Goal: Task Accomplishment & Management: Manage account settings

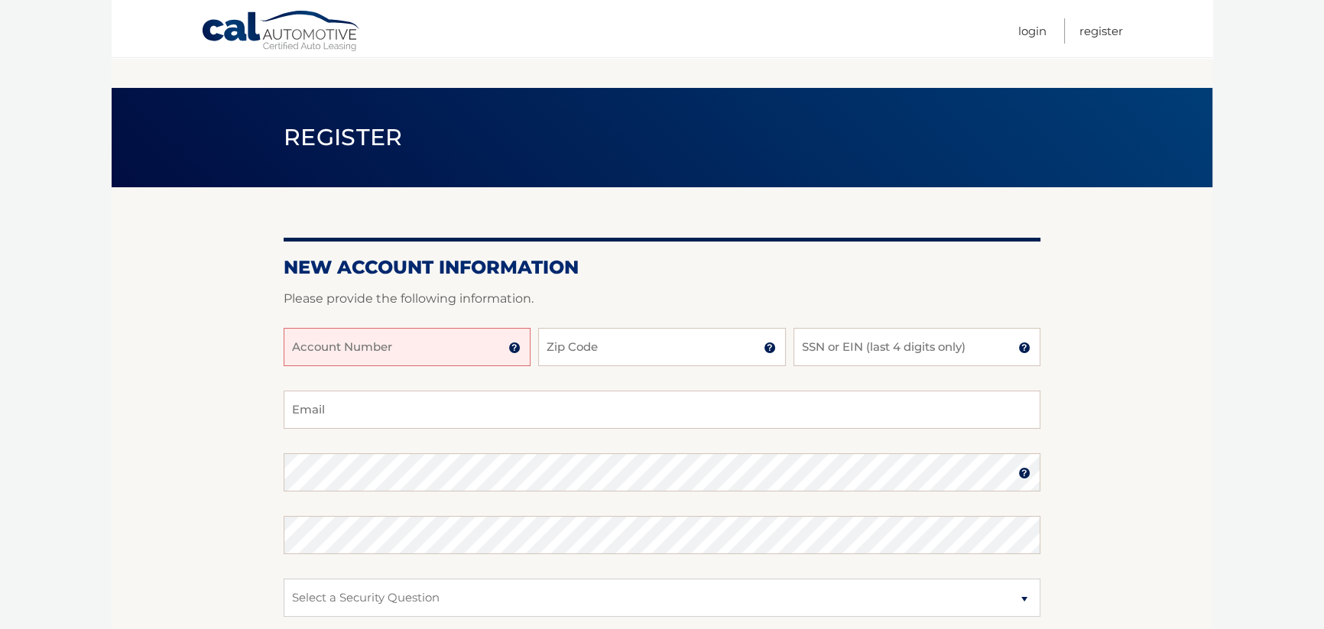
scroll to position [185, 0]
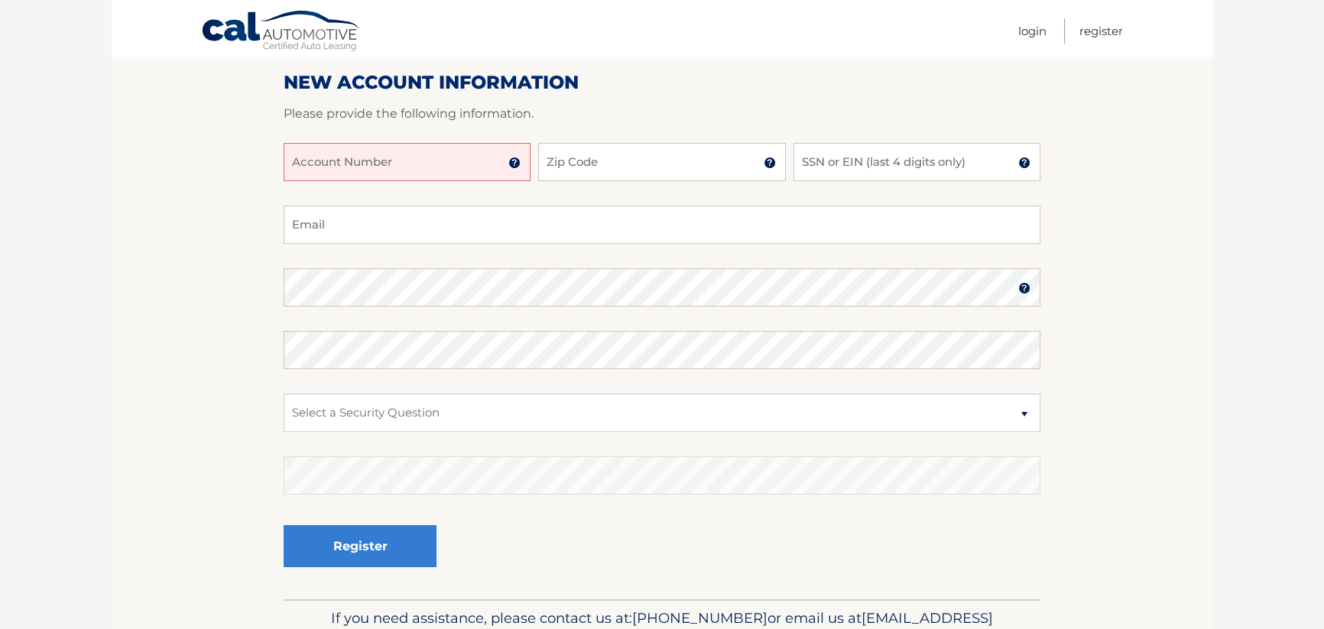
click at [457, 161] on input "Account Number" at bounding box center [407, 162] width 247 height 38
type input "44455977619"
click at [614, 190] on div "44455977619 Account Number 11 digit account number provided on your coupon book…" at bounding box center [662, 174] width 757 height 63
click at [636, 152] on input "Zip Code" at bounding box center [661, 162] width 247 height 38
type input "07834"
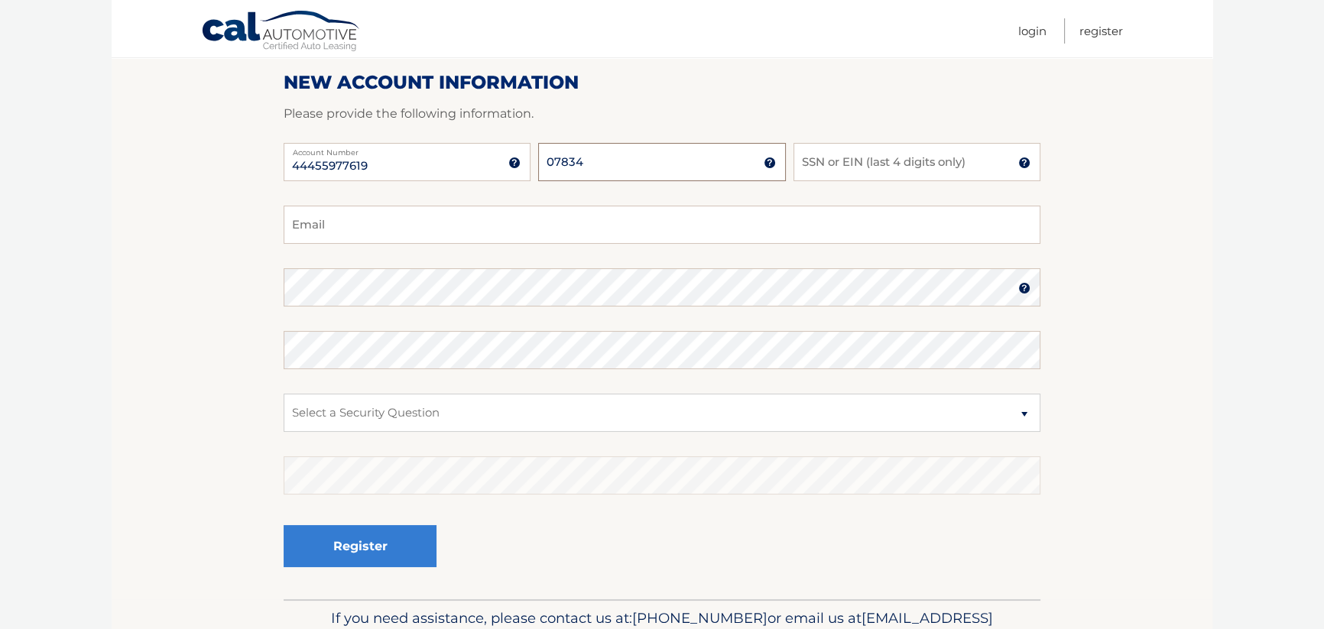
type input "richsoroko@gmail.com"
click at [898, 159] on input "SSN or EIN (last 4 digits only)" at bounding box center [916, 162] width 247 height 38
type input "5908"
click at [447, 411] on select "Select a Security Question What was the name of your elementary school? What is…" at bounding box center [662, 413] width 757 height 38
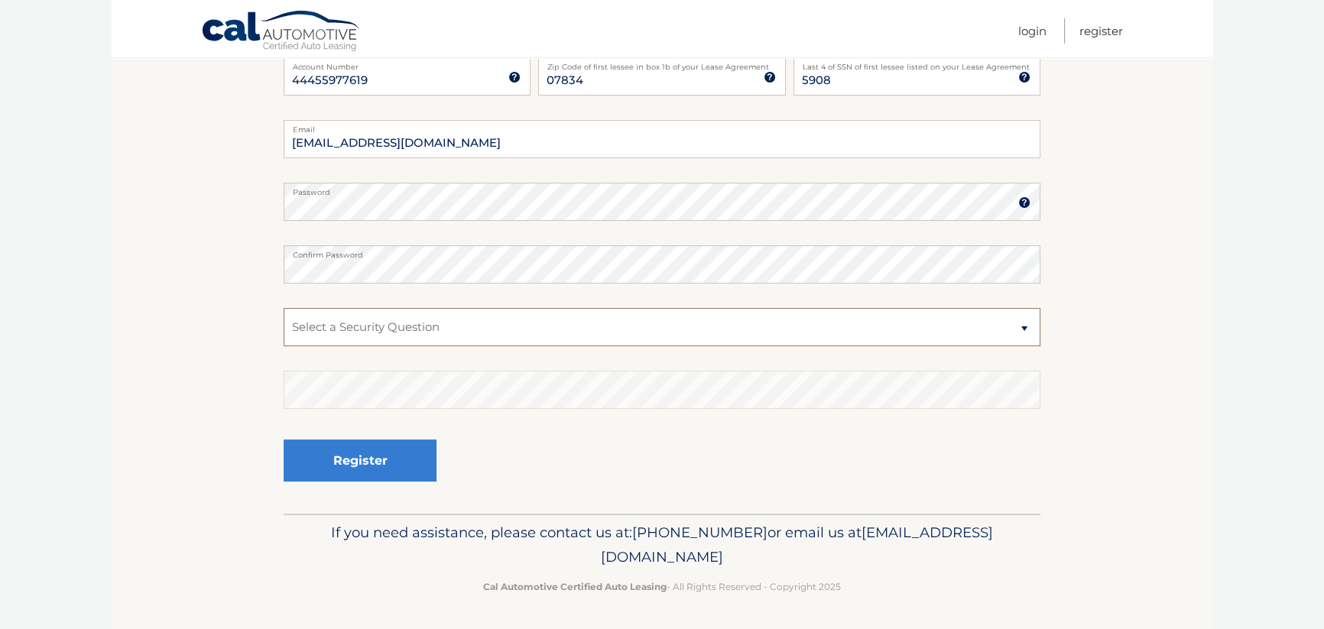
click at [436, 318] on select "Select a Security Question What was the name of your elementary school? What is…" at bounding box center [662, 327] width 757 height 38
click at [284, 308] on select "Select a Security Question What was the name of your elementary school? What is…" at bounding box center [662, 327] width 757 height 38
click at [559, 321] on select "Select a Security Question What was the name of your elementary school? What is…" at bounding box center [662, 327] width 757 height 38
select select "3"
click at [284, 308] on select "Select a Security Question What was the name of your elementary school? What is…" at bounding box center [662, 327] width 757 height 38
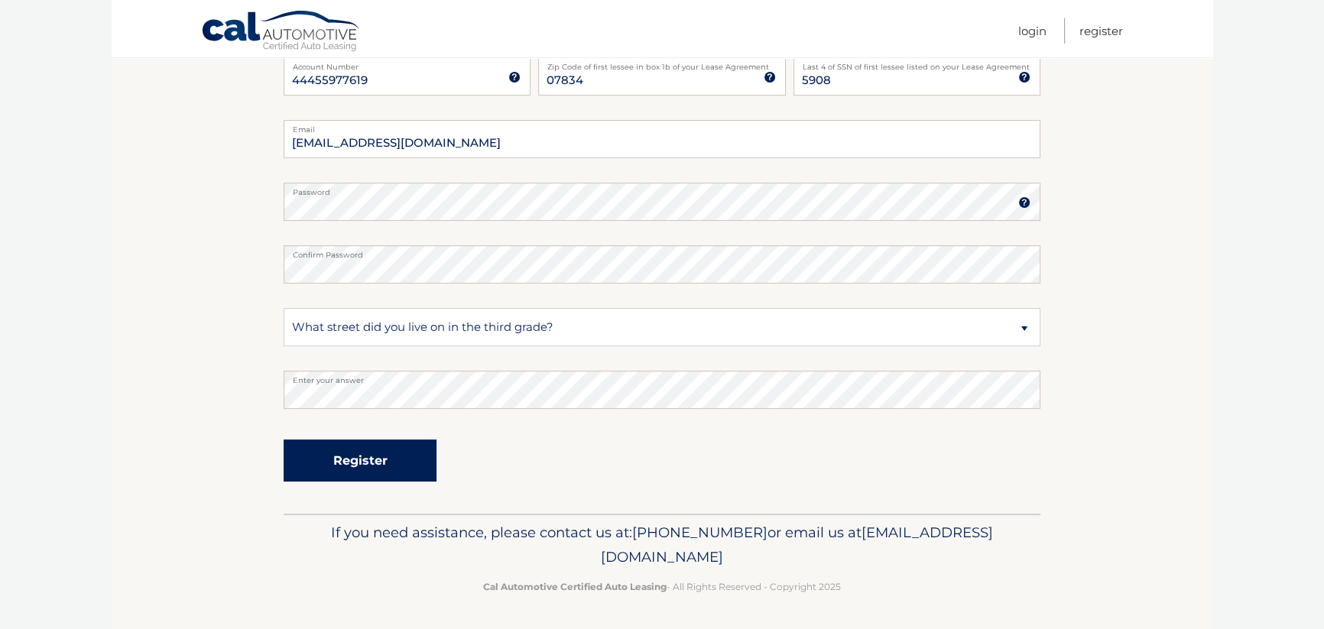
click at [368, 461] on button "Register" at bounding box center [360, 461] width 153 height 42
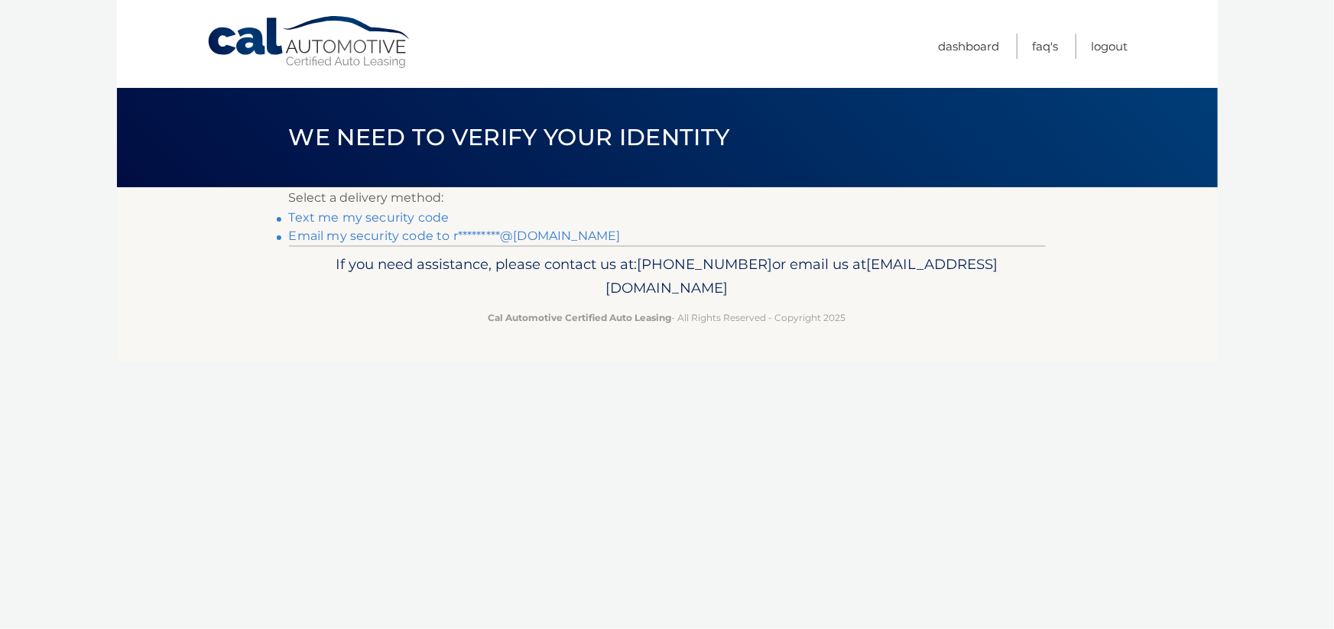
click at [425, 235] on link "Email my security code to r*********@gmail.com" at bounding box center [455, 236] width 332 height 15
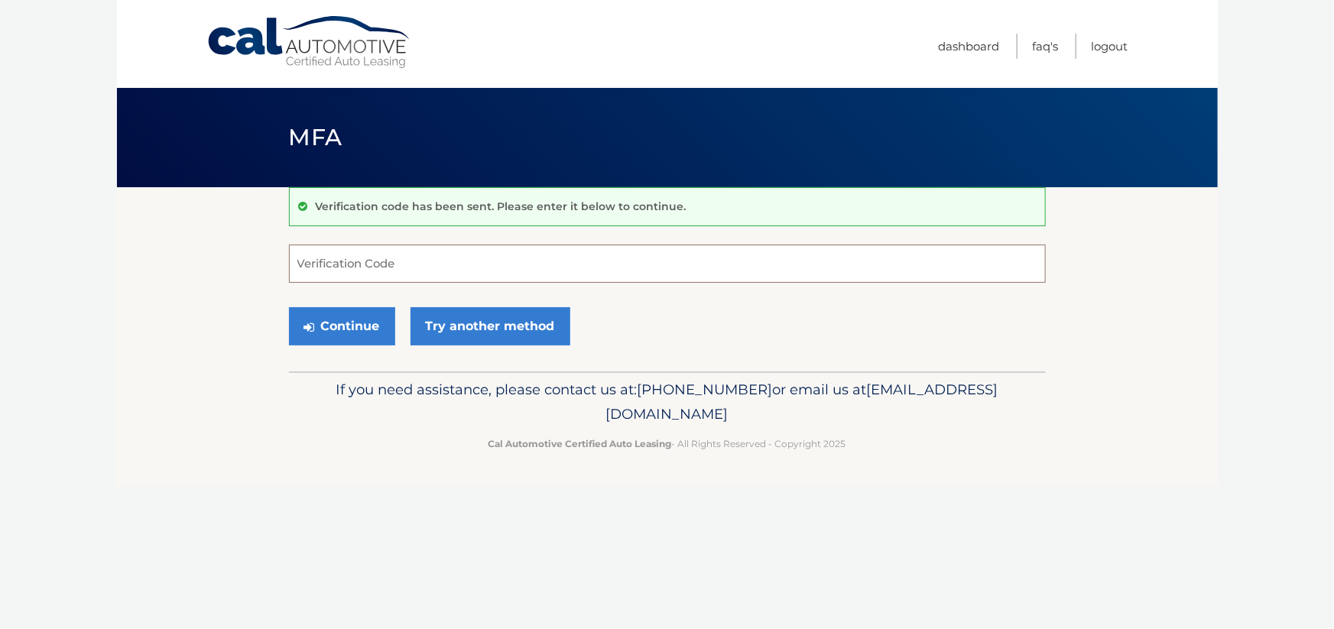
click at [410, 264] on input "Verification Code" at bounding box center [667, 264] width 757 height 38
click at [425, 260] on input "Verification Code" at bounding box center [667, 264] width 757 height 38
type input "804883"
click at [357, 328] on button "Continue" at bounding box center [342, 326] width 106 height 38
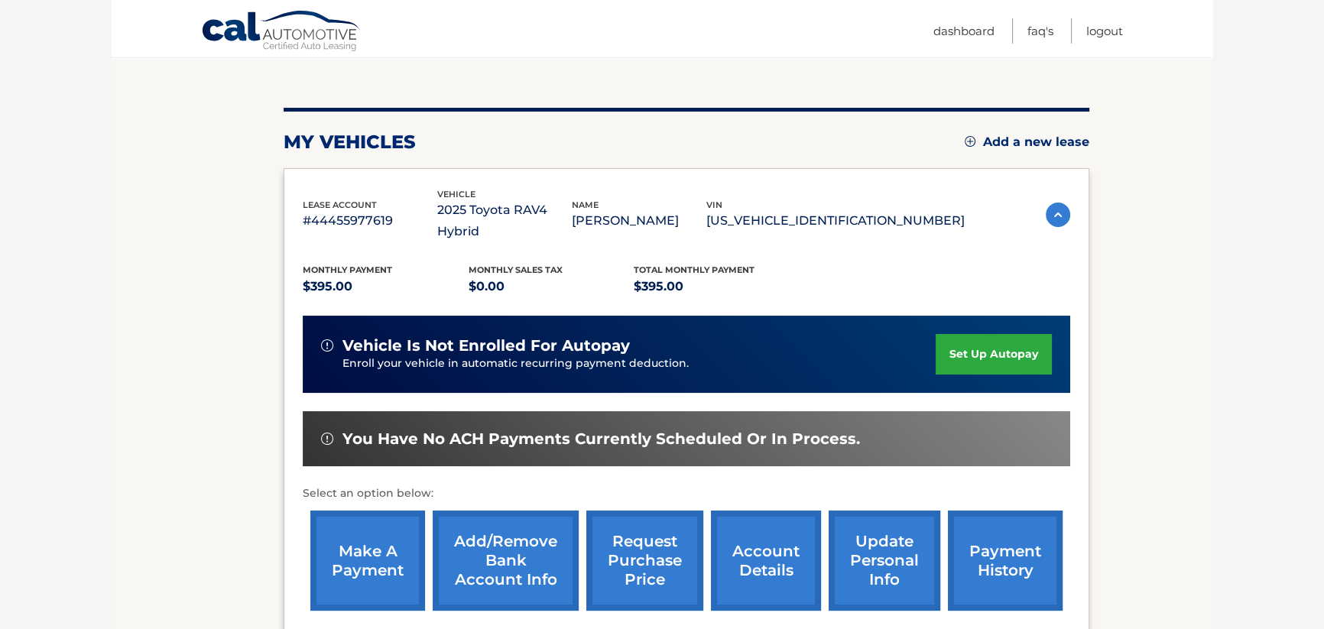
scroll to position [109, 0]
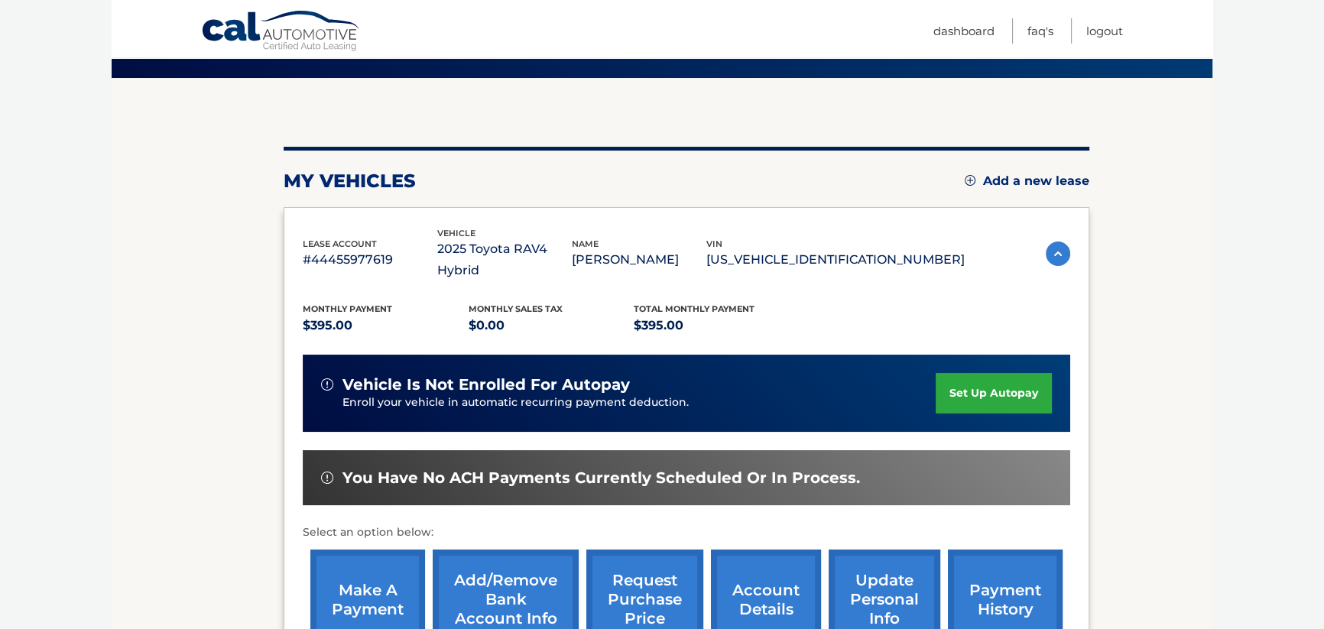
click at [979, 375] on link "set up autopay" at bounding box center [994, 393] width 116 height 41
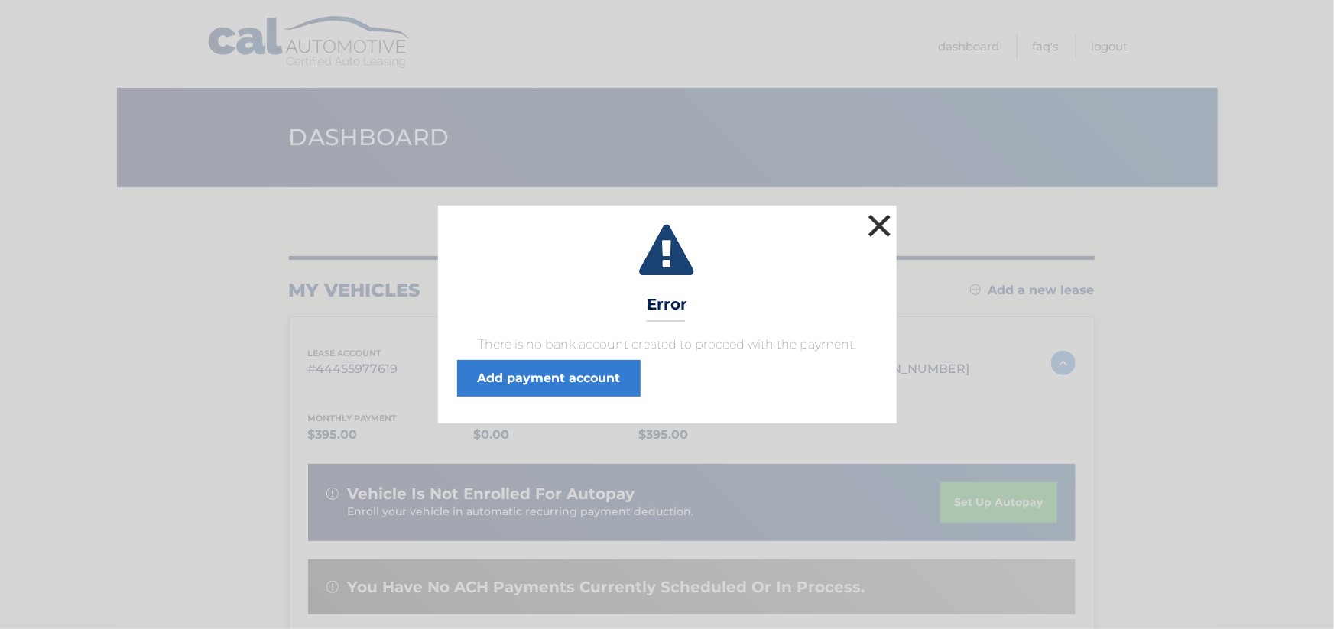
click at [886, 222] on button "×" at bounding box center [880, 225] width 31 height 31
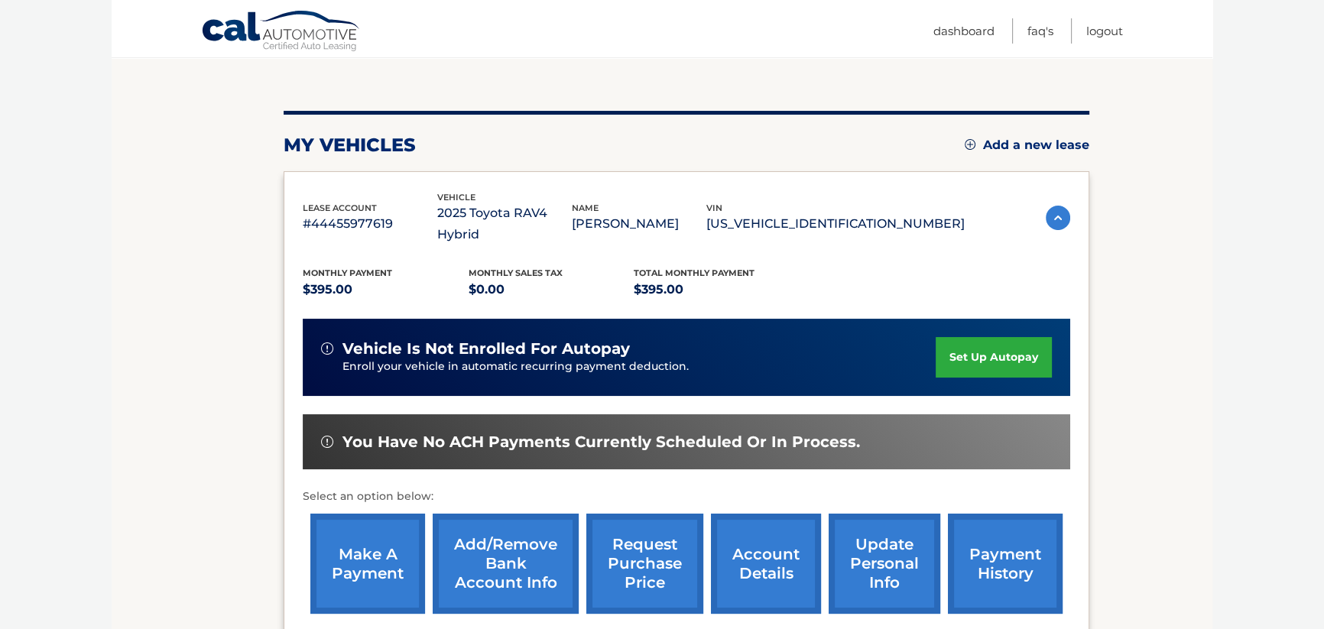
scroll to position [185, 0]
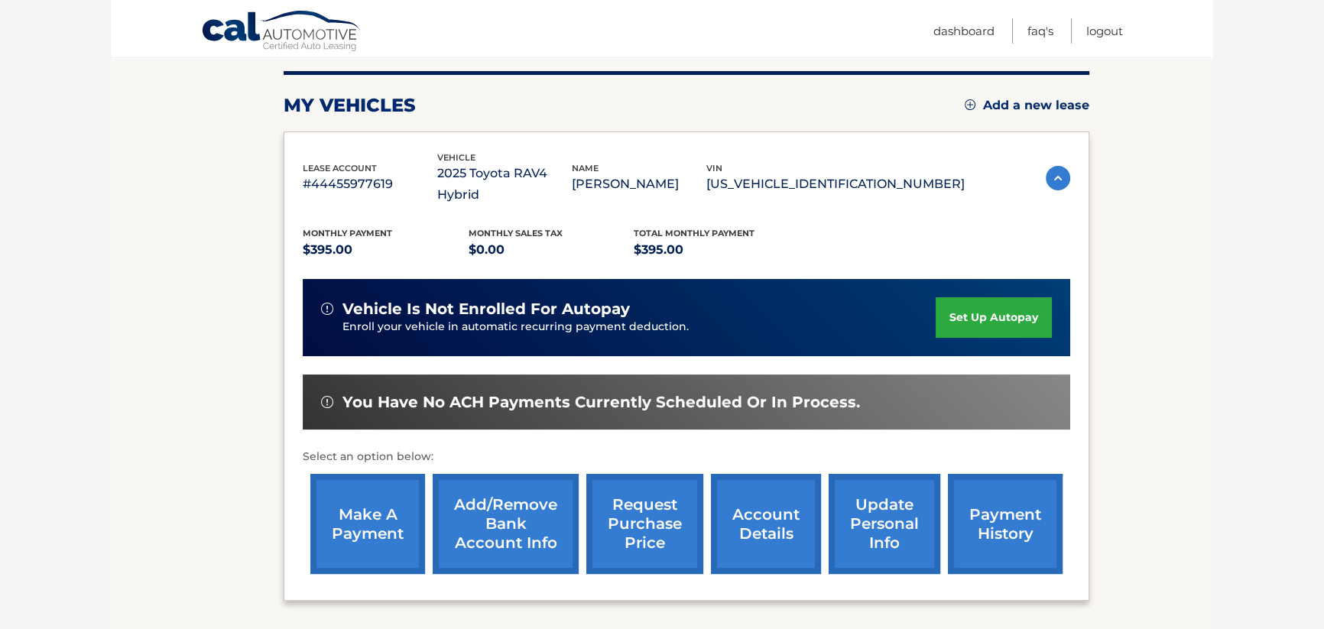
click at [998, 297] on link "set up autopay" at bounding box center [994, 317] width 116 height 41
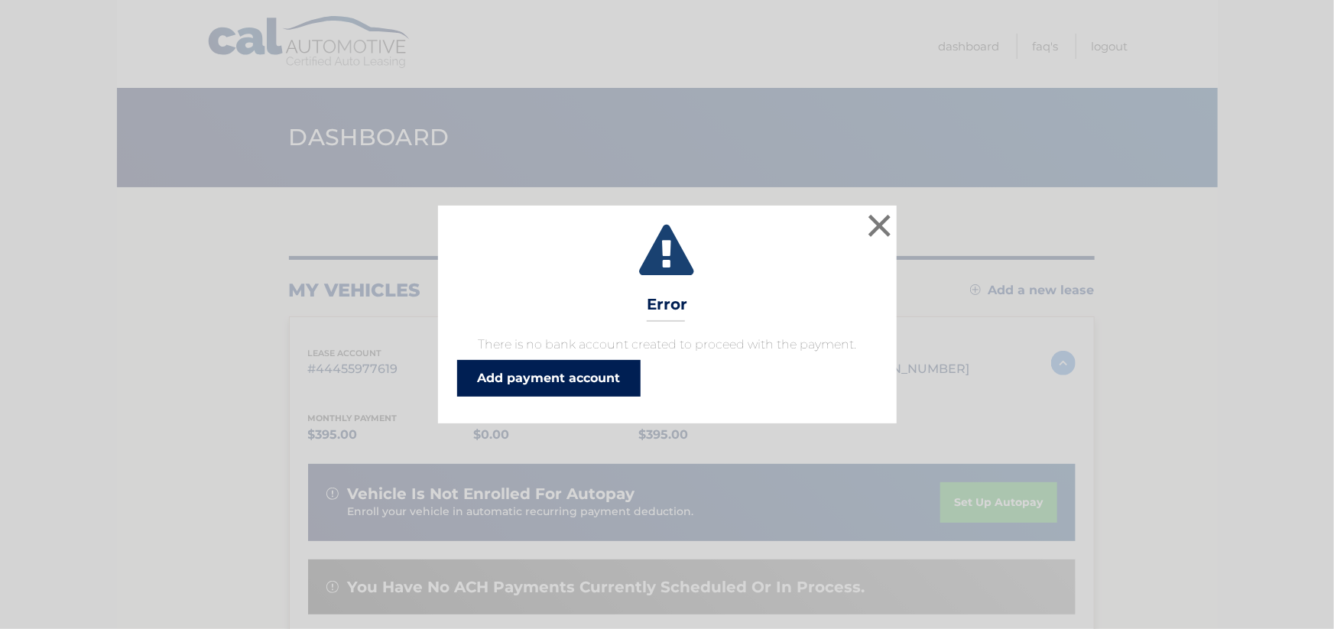
click at [575, 378] on link "Add payment account" at bounding box center [548, 378] width 183 height 37
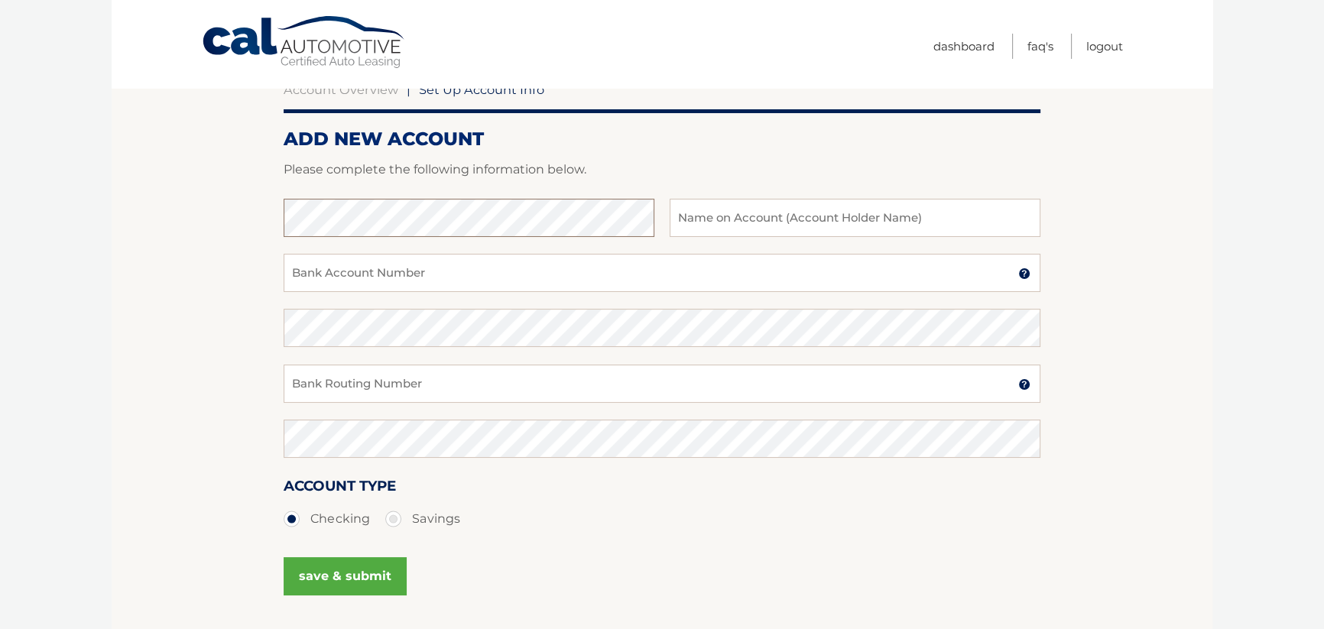
scroll to position [185, 0]
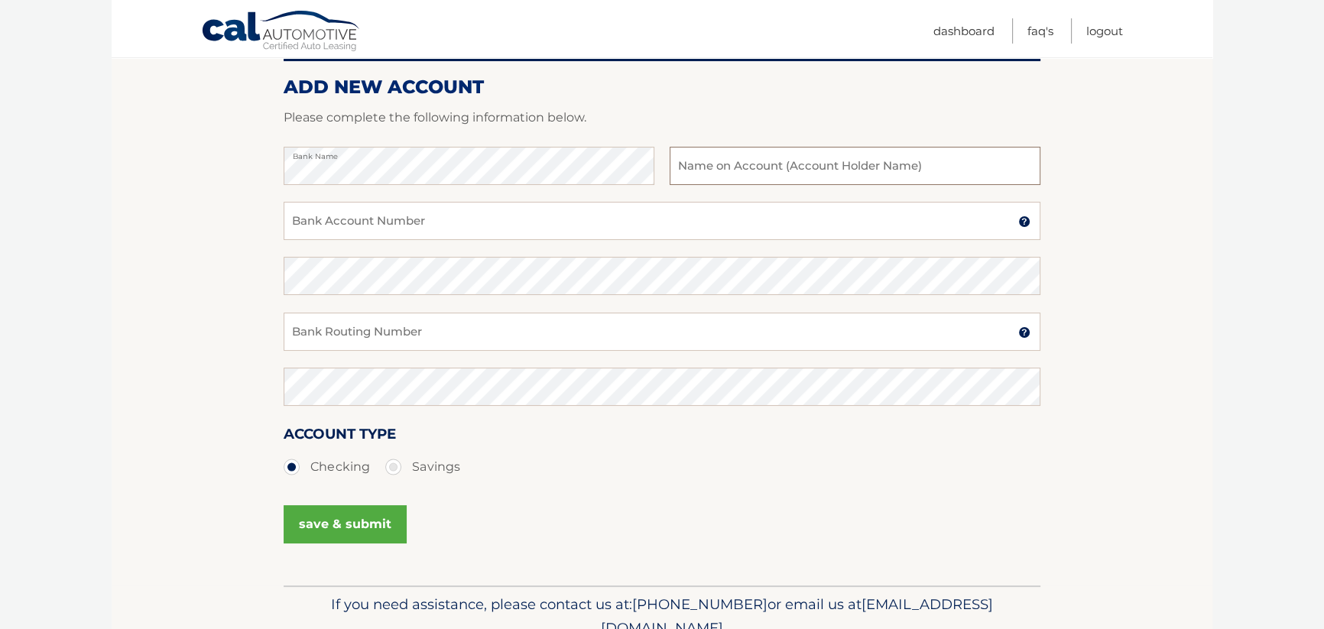
click at [764, 170] on input "text" at bounding box center [855, 166] width 371 height 38
type input "[PERSON_NAME]"
click at [451, 224] on input "Bank Account Number" at bounding box center [662, 221] width 757 height 38
type input "004240209069"
click at [437, 324] on input "Bank Routing Number" at bounding box center [662, 332] width 757 height 38
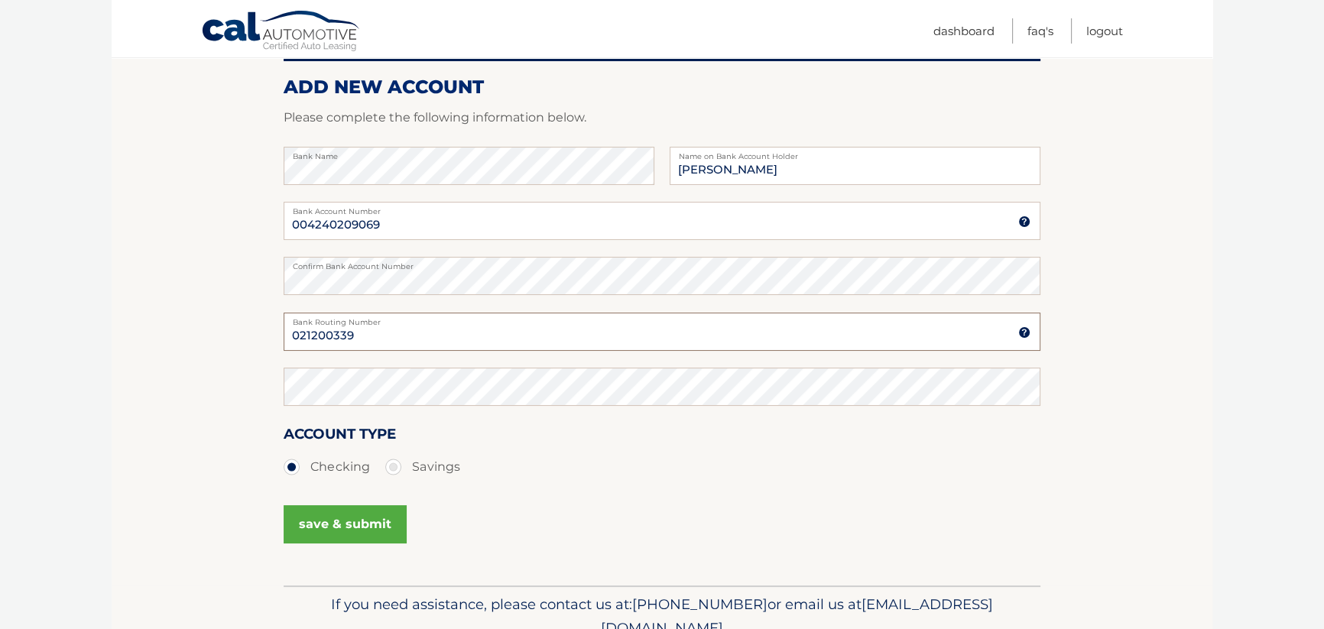
type input "021200339"
click at [361, 518] on button "save & submit" at bounding box center [345, 524] width 123 height 38
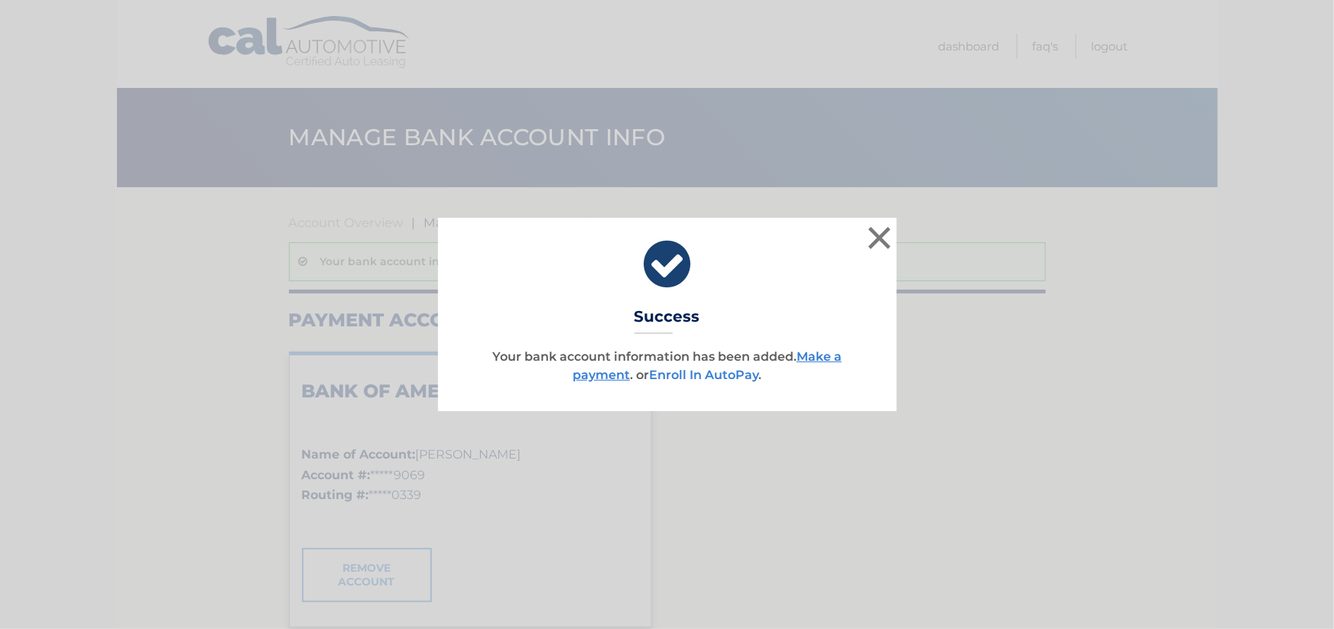
click at [715, 374] on link "Enroll In AutoPay" at bounding box center [703, 375] width 109 height 15
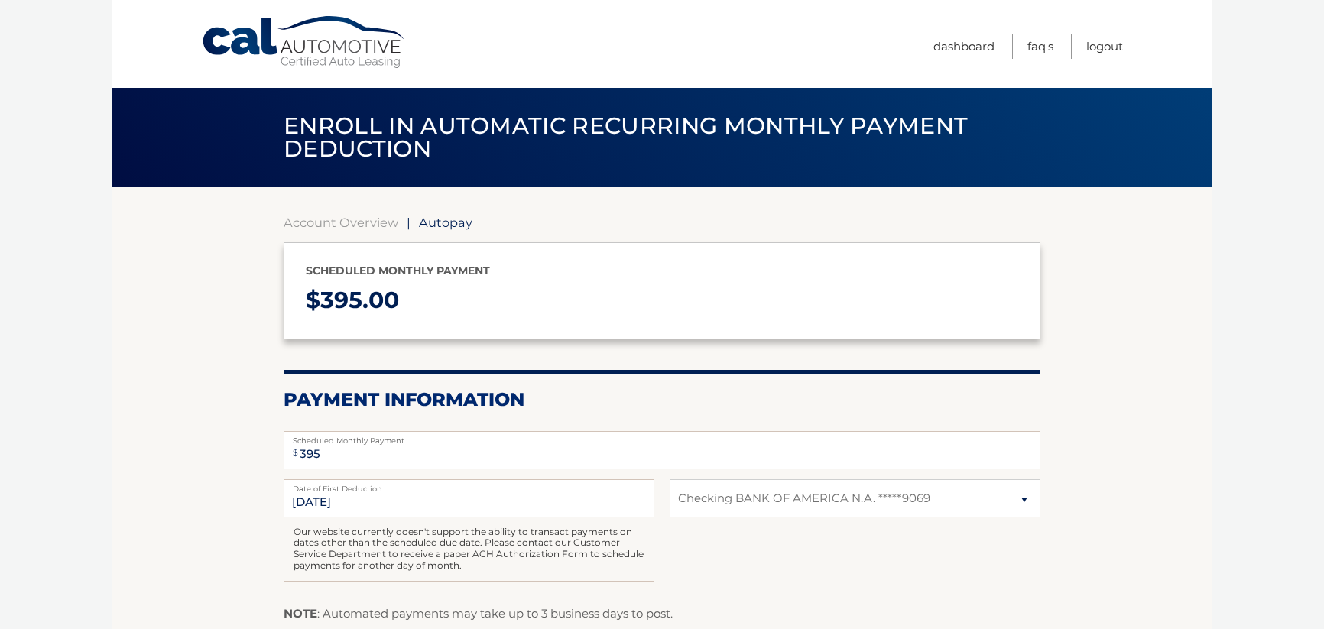
select select "MWU1ZmE0OGYtOGU3YS00OTQxLTlmYmEtNDk2MDFjZjMzMmZj"
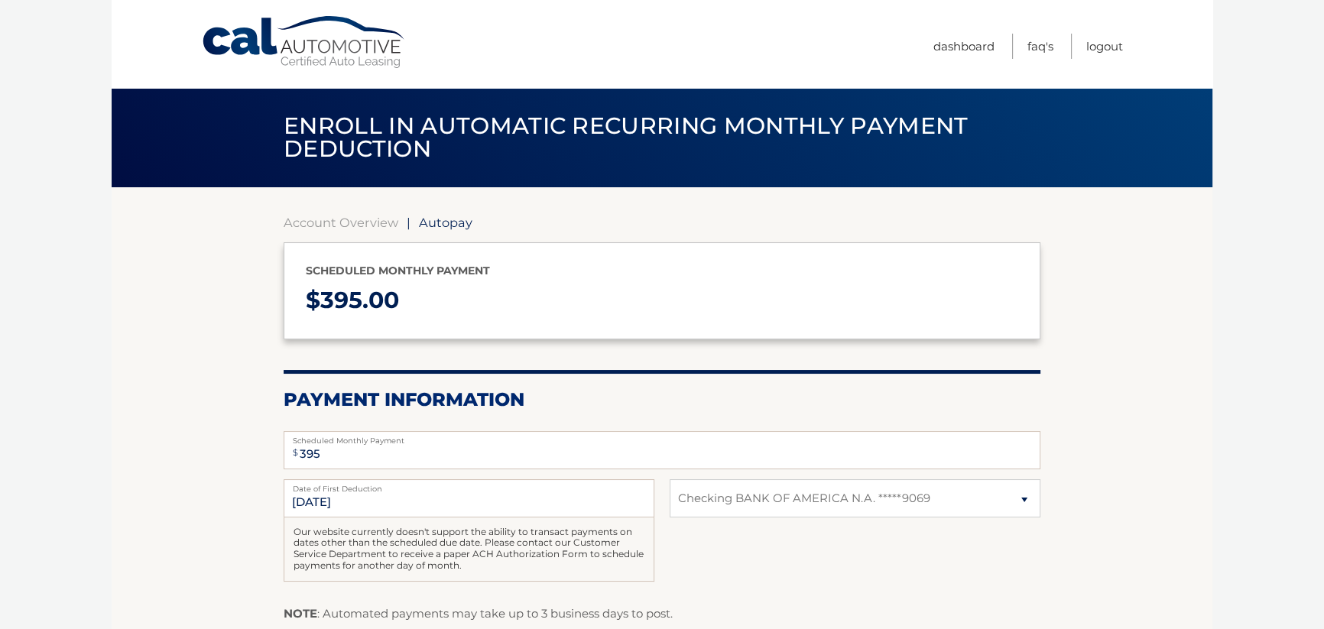
click at [440, 220] on span "Autopay" at bounding box center [446, 222] width 54 height 15
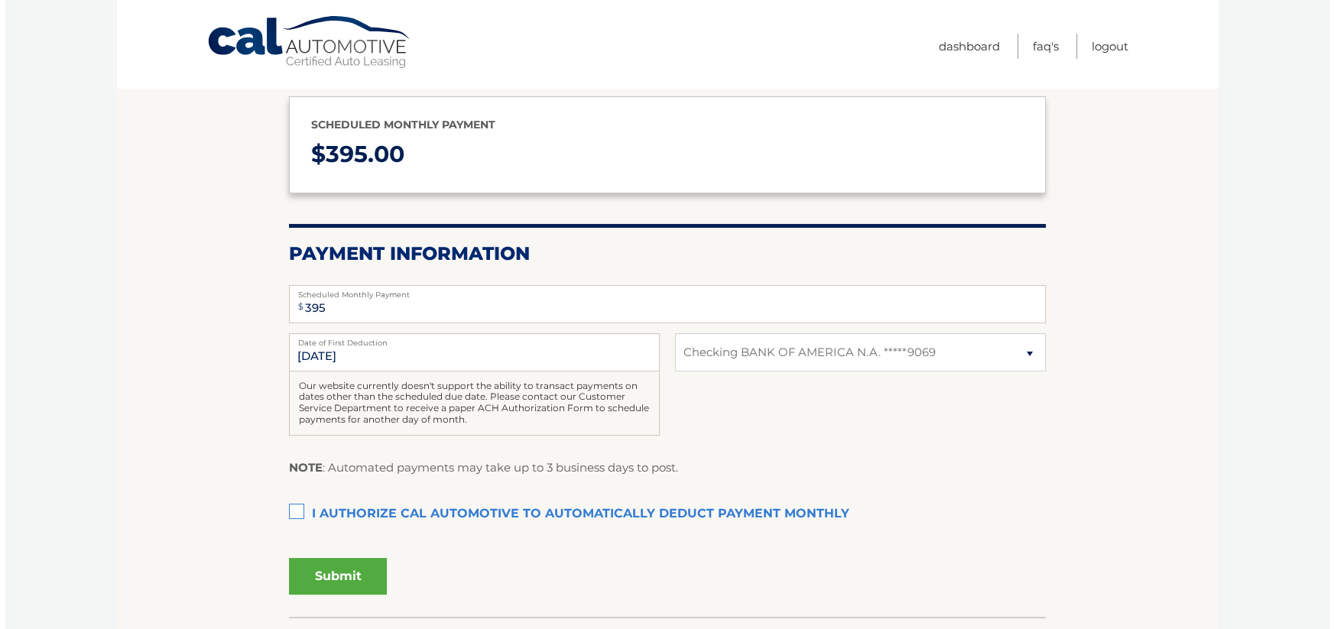
scroll to position [185, 0]
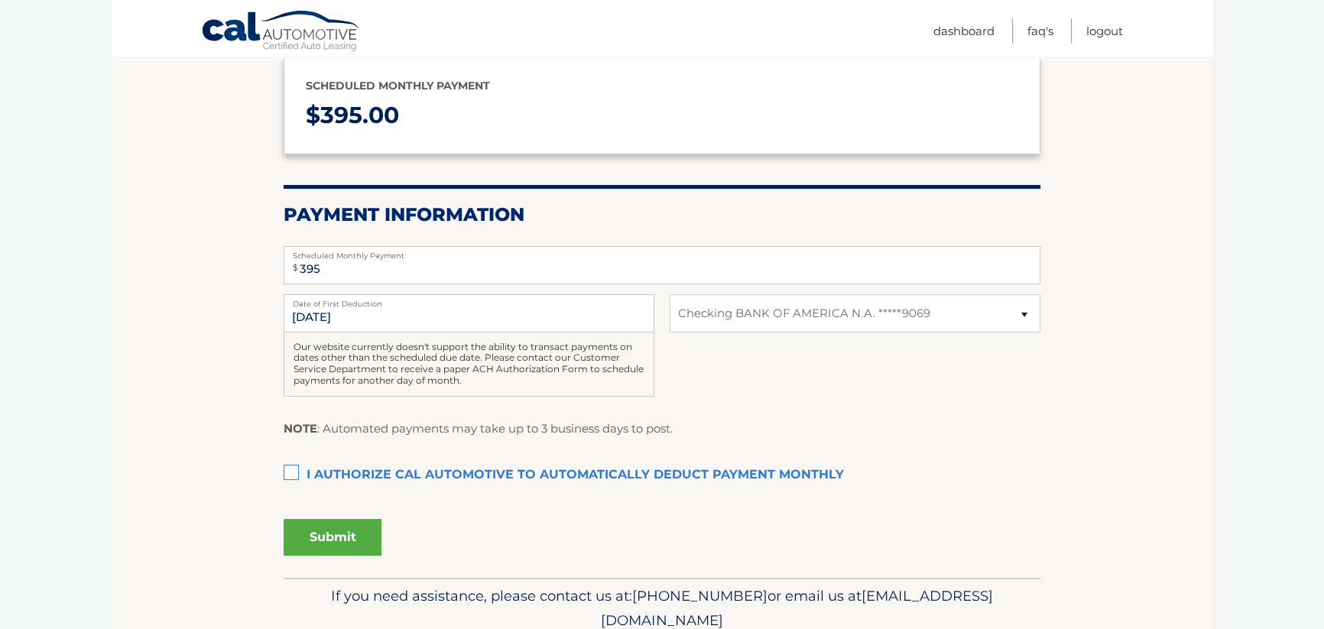
click at [293, 475] on label "I authorize cal automotive to automatically deduct payment monthly This checkbo…" at bounding box center [662, 475] width 757 height 31
click at [0, 0] on input "I authorize cal automotive to automatically deduct payment monthly This checkbo…" at bounding box center [0, 0] width 0 height 0
click at [339, 535] on button "Submit" at bounding box center [333, 537] width 98 height 37
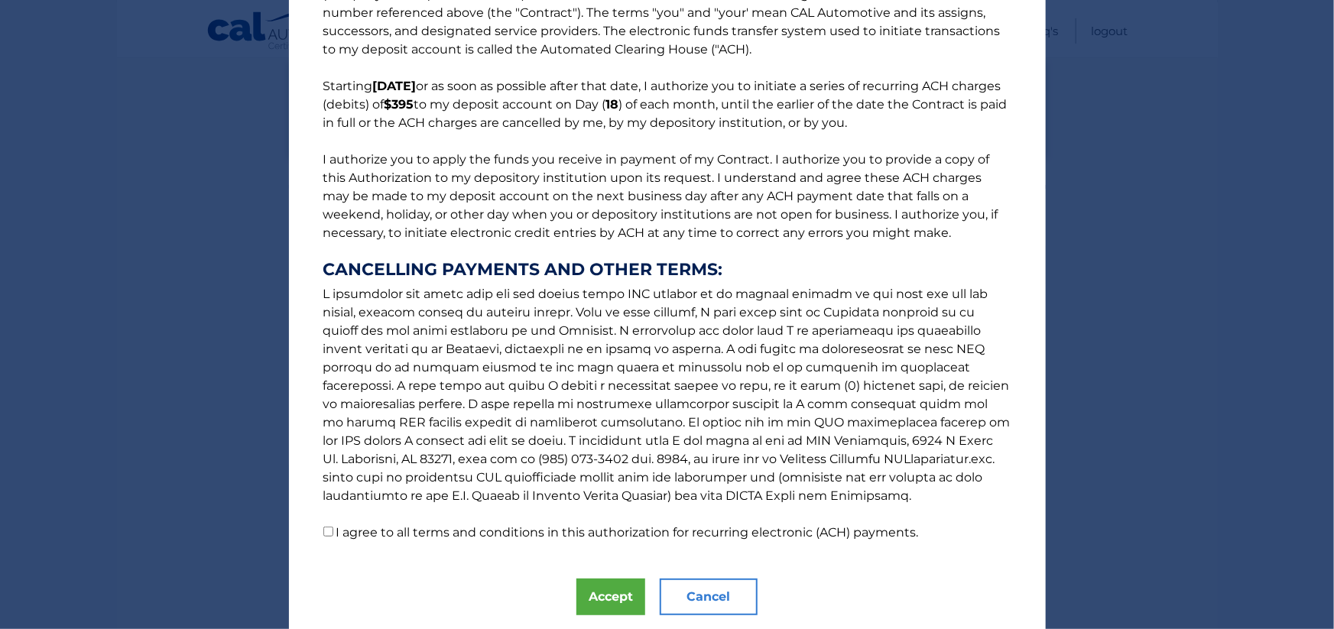
scroll to position [111, 0]
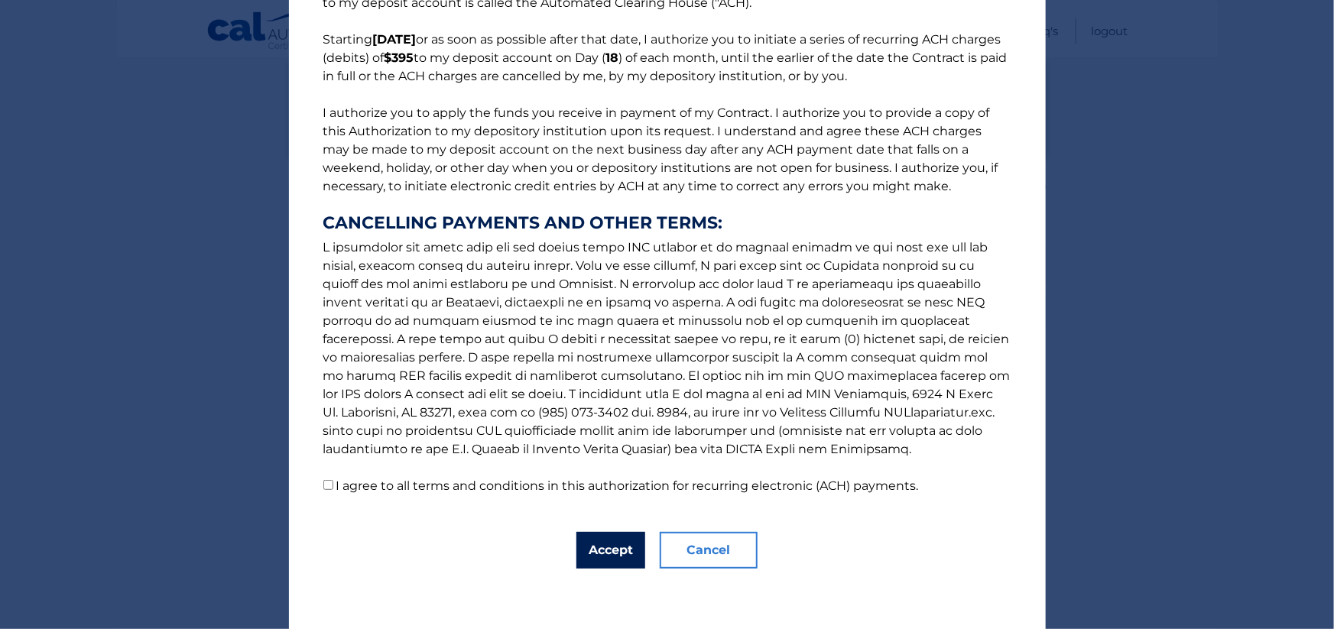
click at [603, 547] on button "Accept" at bounding box center [610, 550] width 69 height 37
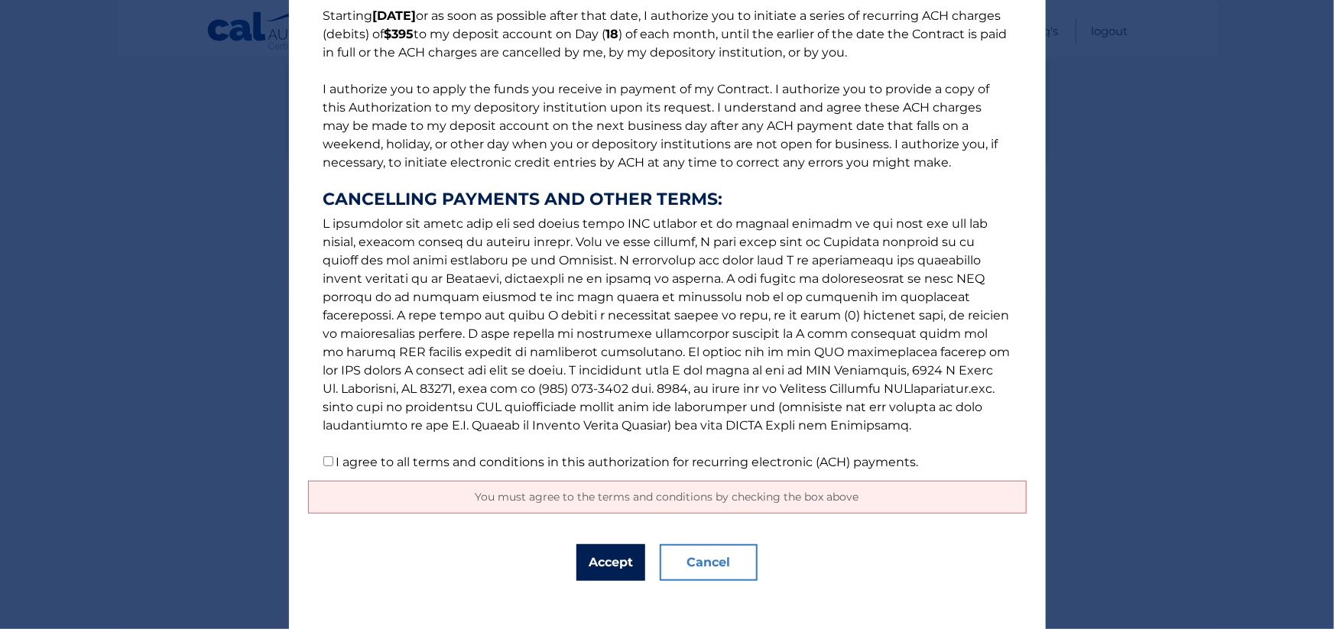
scroll to position [147, 0]
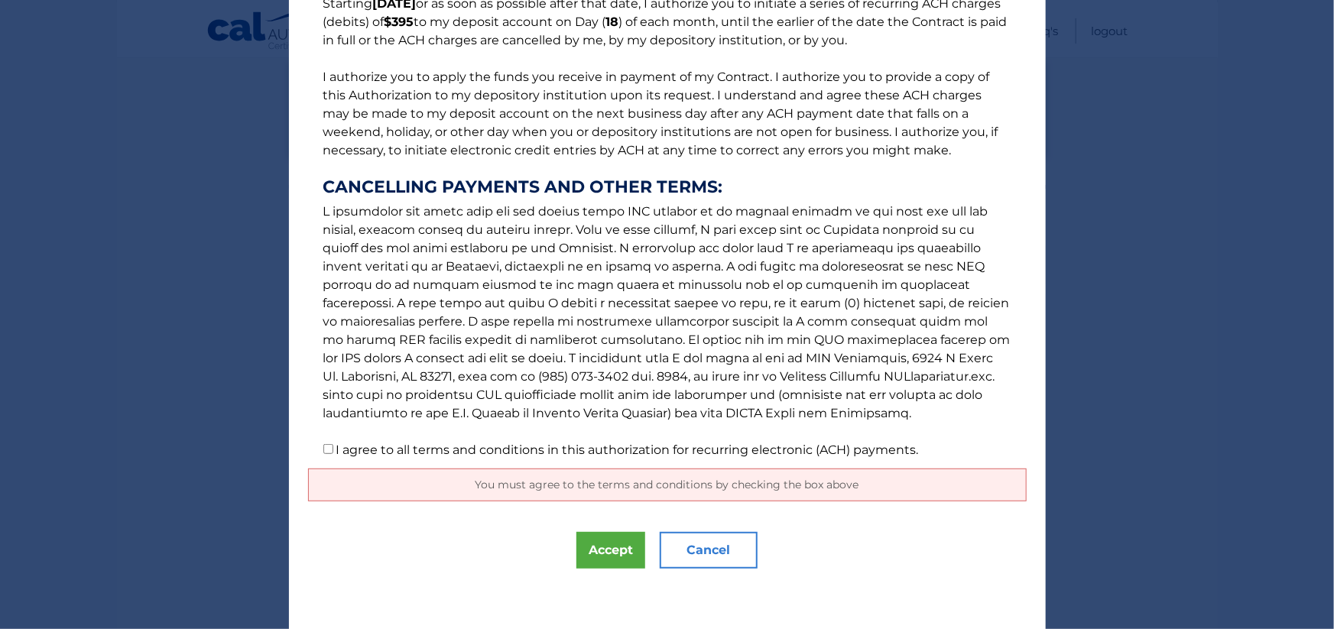
click at [323, 451] on input "I agree to all terms and conditions in this authorization for recurring electro…" at bounding box center [328, 449] width 10 height 10
checkbox input "true"
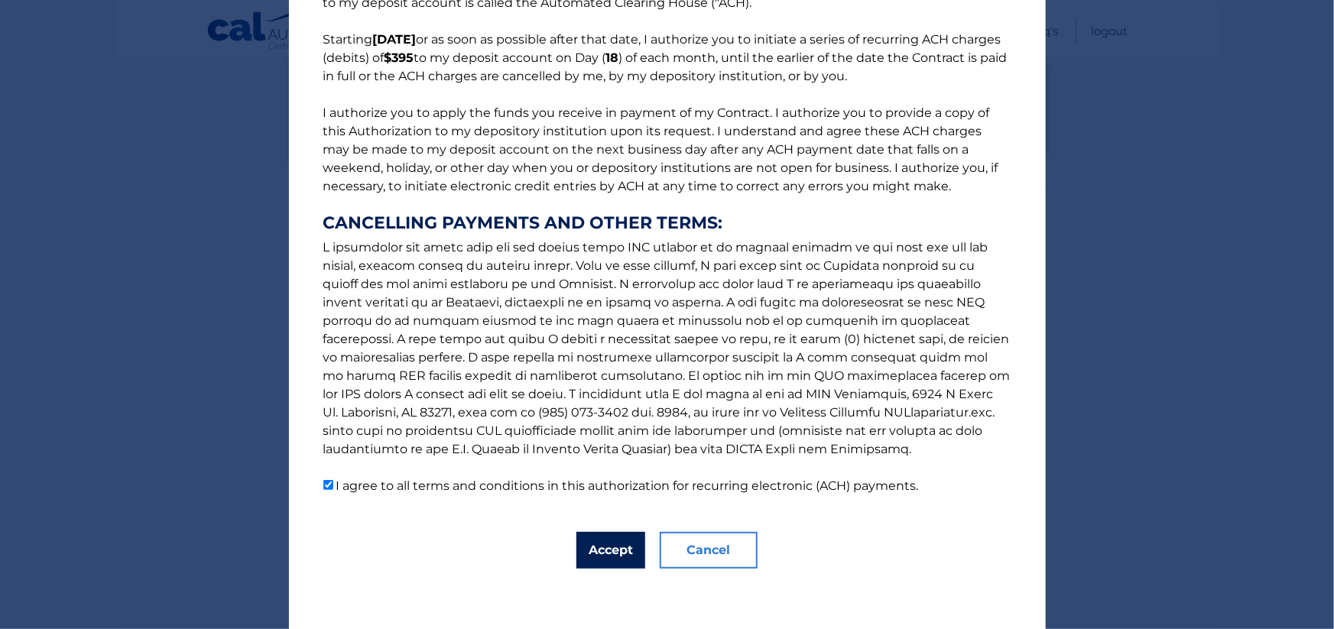
click at [612, 547] on button "Accept" at bounding box center [610, 550] width 69 height 37
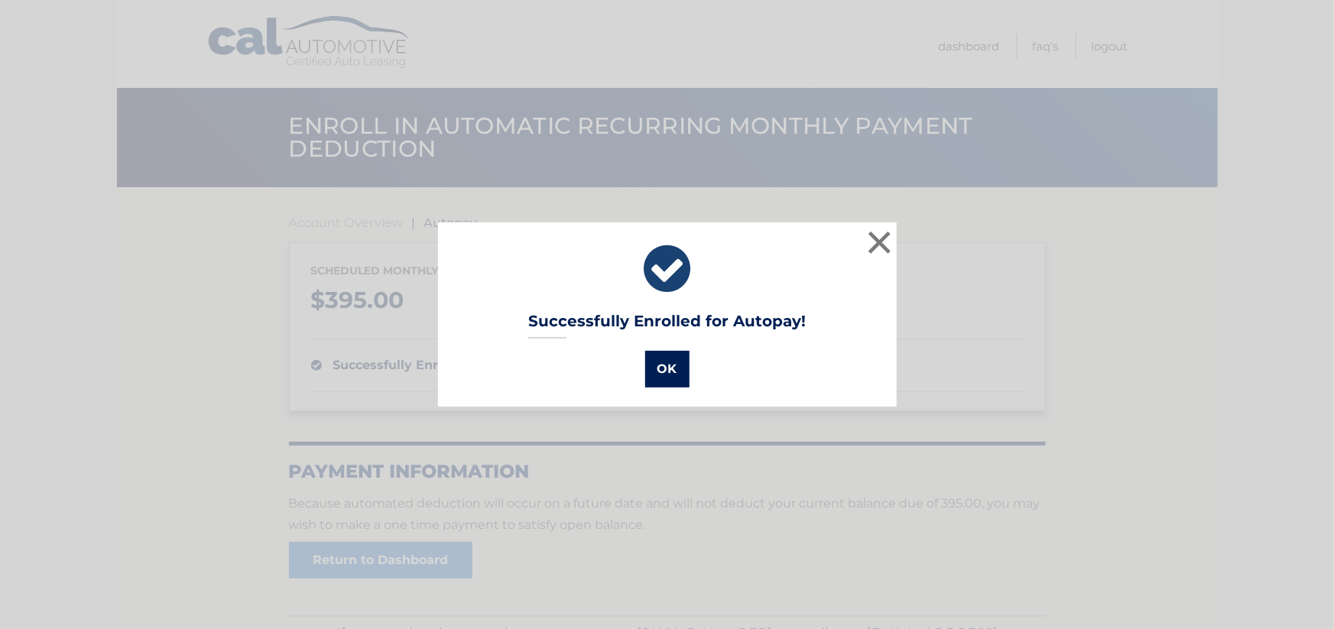
click at [666, 374] on button "OK" at bounding box center [667, 369] width 44 height 37
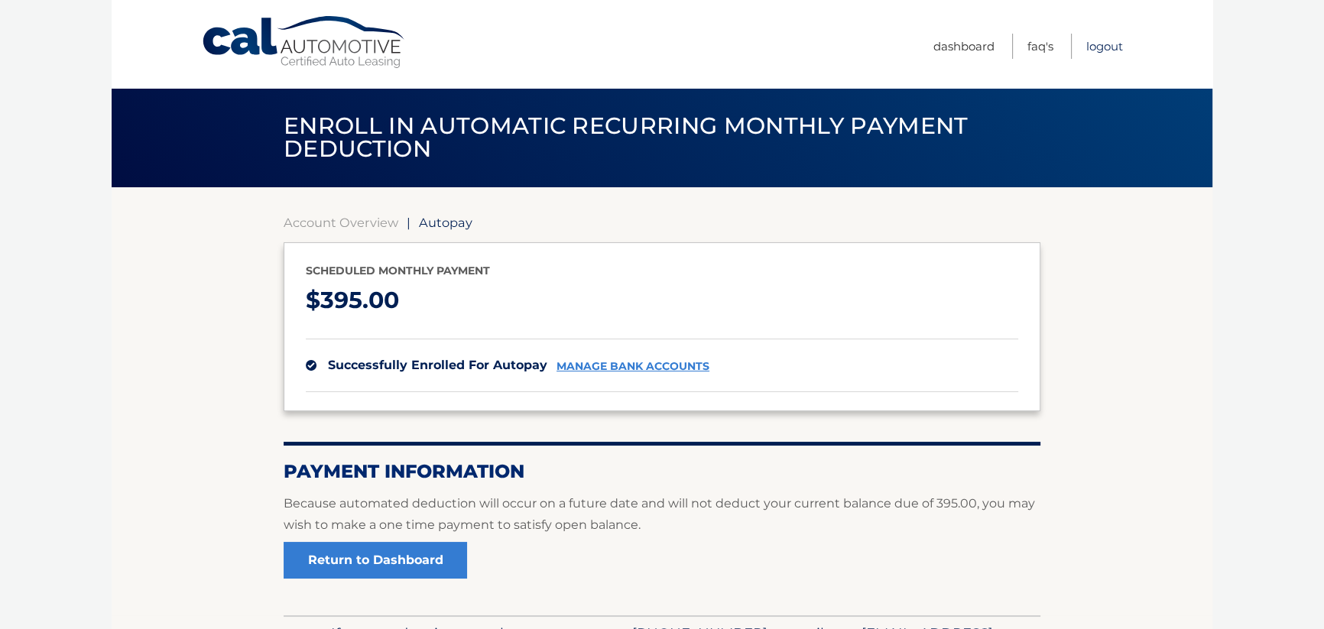
click at [1099, 47] on link "Logout" at bounding box center [1104, 46] width 37 height 25
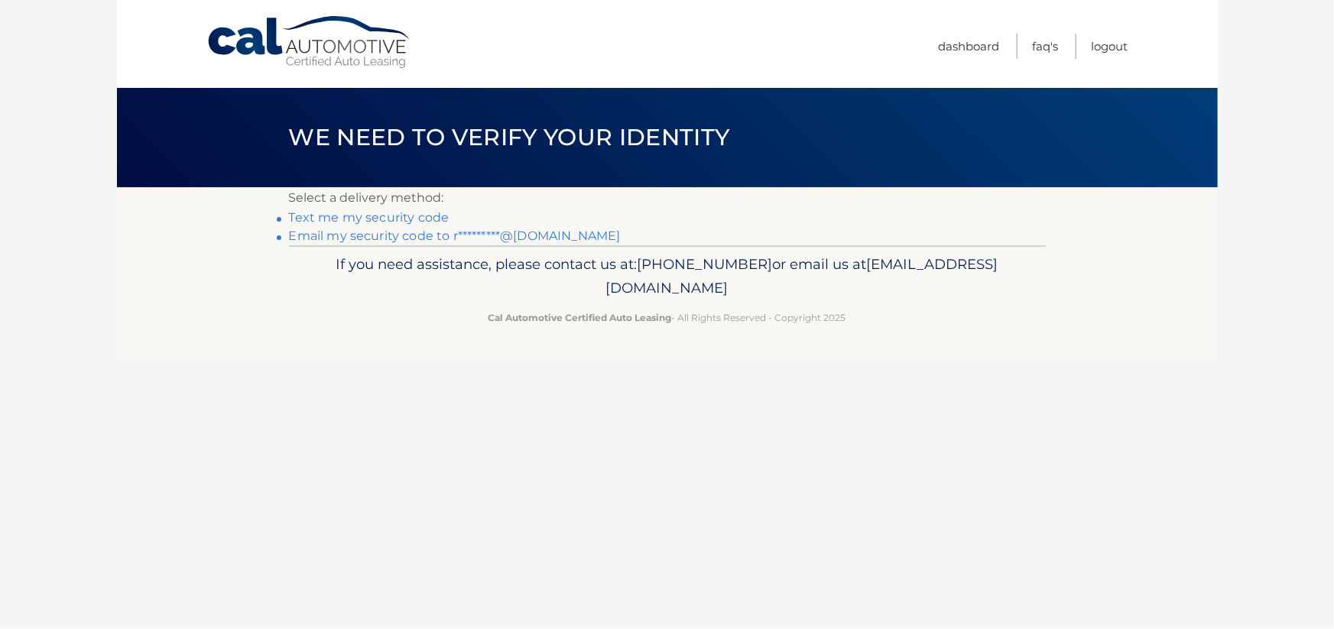
click at [417, 214] on link "Text me my security code" at bounding box center [369, 217] width 161 height 15
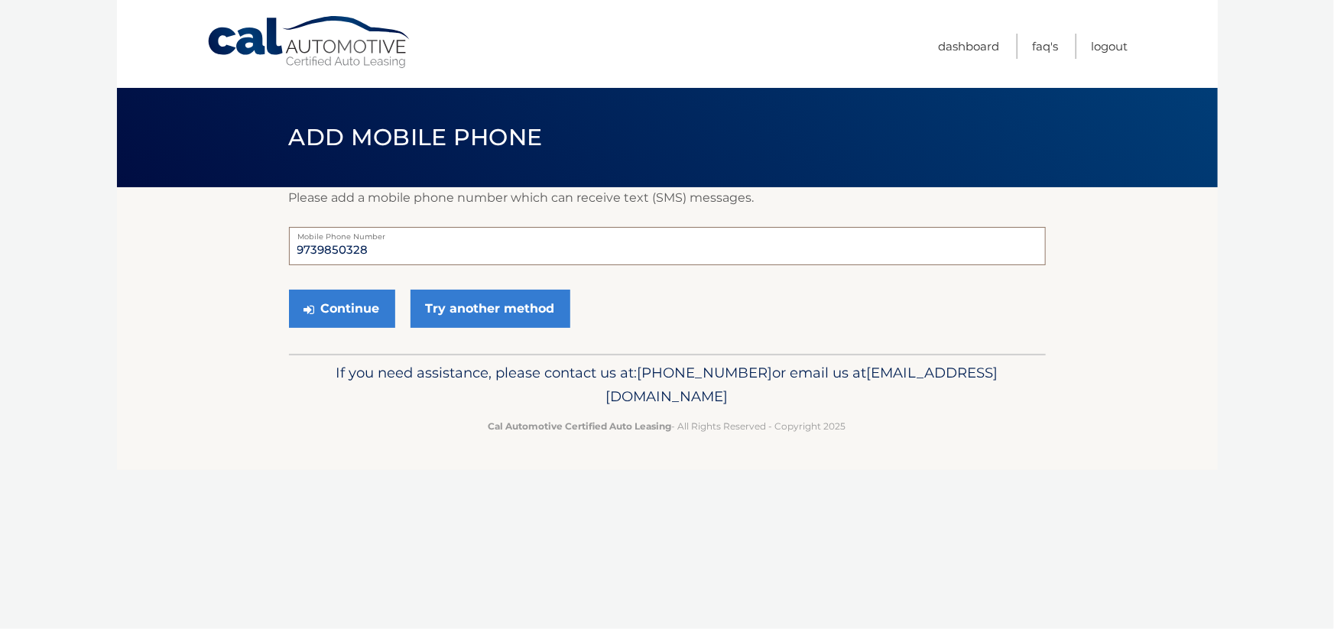
click at [368, 251] on input "9739850328" at bounding box center [667, 246] width 757 height 38
type input "9739850328"
click at [335, 308] on button "Continue" at bounding box center [342, 309] width 106 height 38
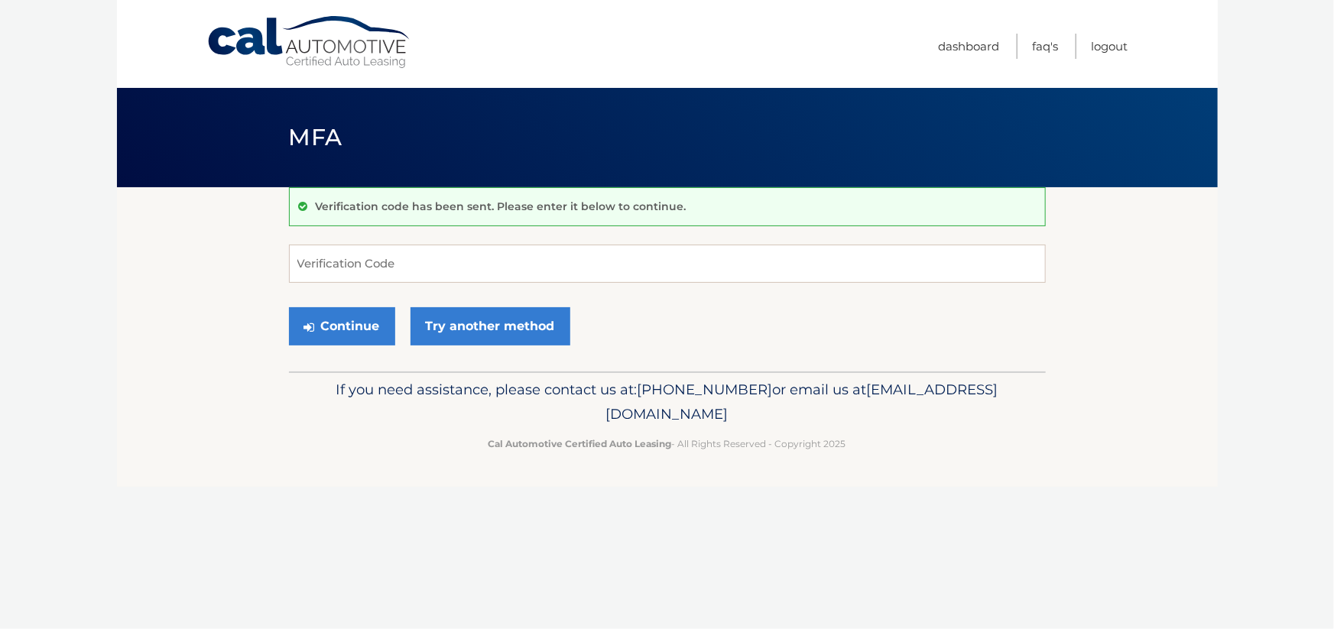
click at [391, 296] on form "Verification Code Continue Try another method" at bounding box center [667, 299] width 757 height 109
click at [404, 262] on input "Verification Code" at bounding box center [667, 264] width 757 height 38
type input "014031"
click at [355, 318] on button "Continue" at bounding box center [342, 326] width 106 height 38
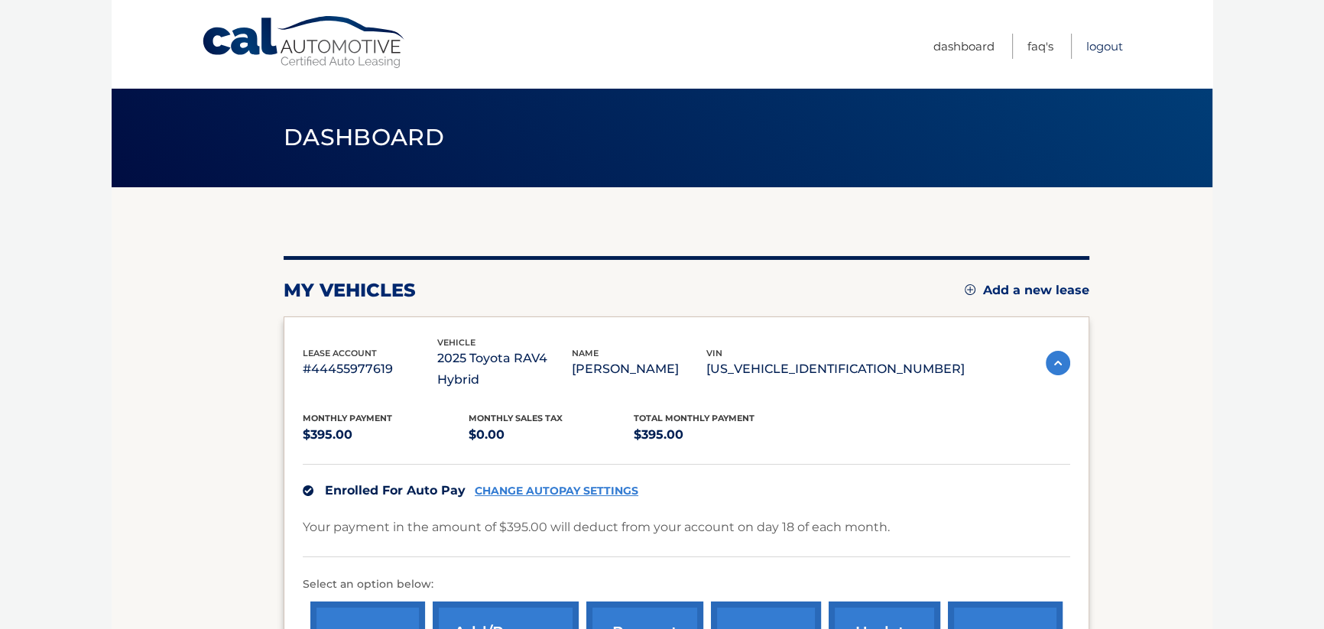
click at [1105, 41] on link "Logout" at bounding box center [1104, 46] width 37 height 25
